Goal: Transaction & Acquisition: Book appointment/travel/reservation

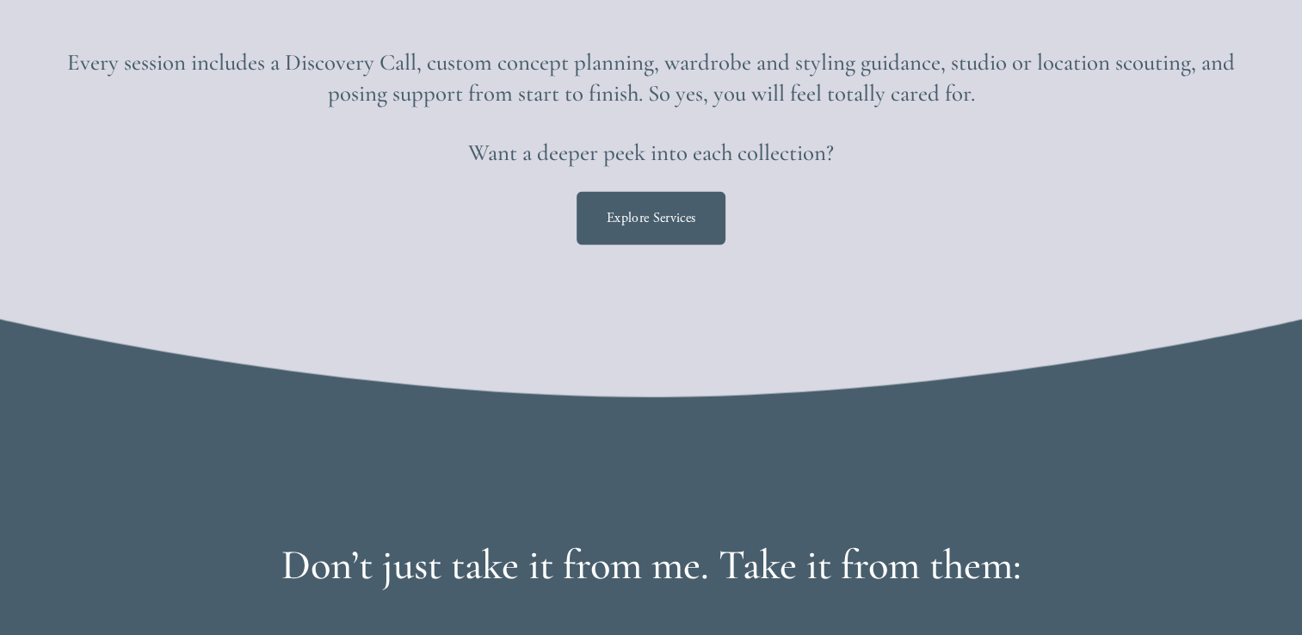
scroll to position [3582, 0]
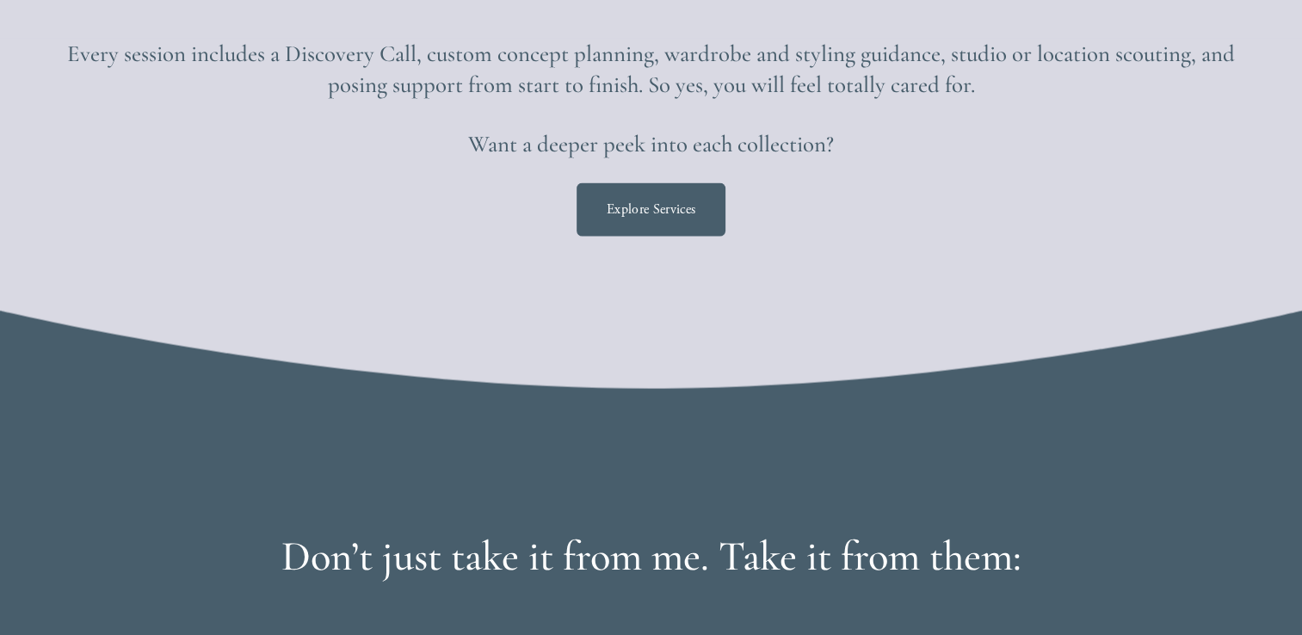
click at [655, 228] on link "Explore Services" at bounding box center [651, 210] width 149 height 54
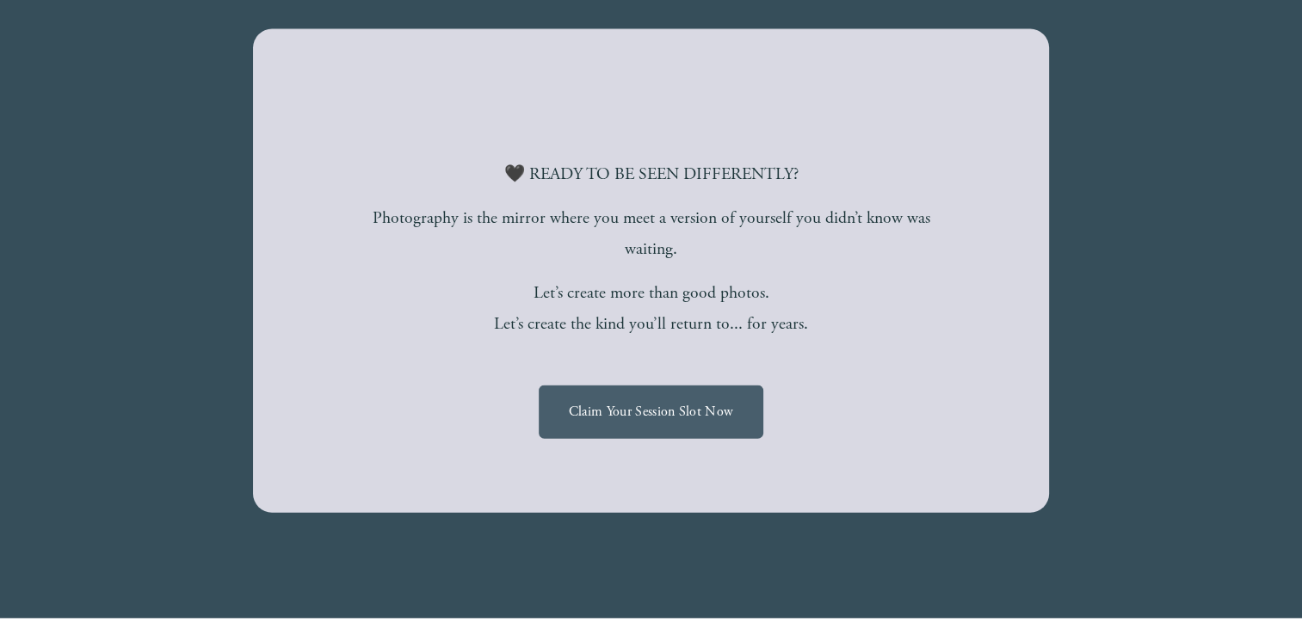
scroll to position [3649, 0]
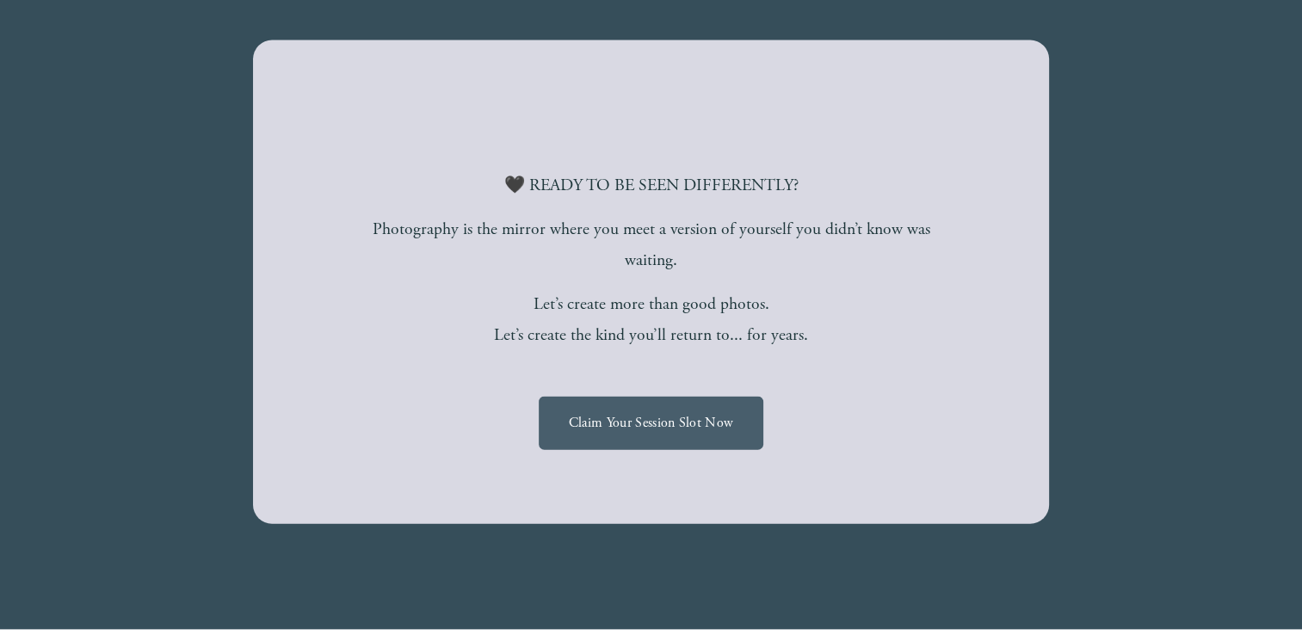
click at [670, 420] on link "Claim Your Session Slot Now" at bounding box center [651, 424] width 225 height 54
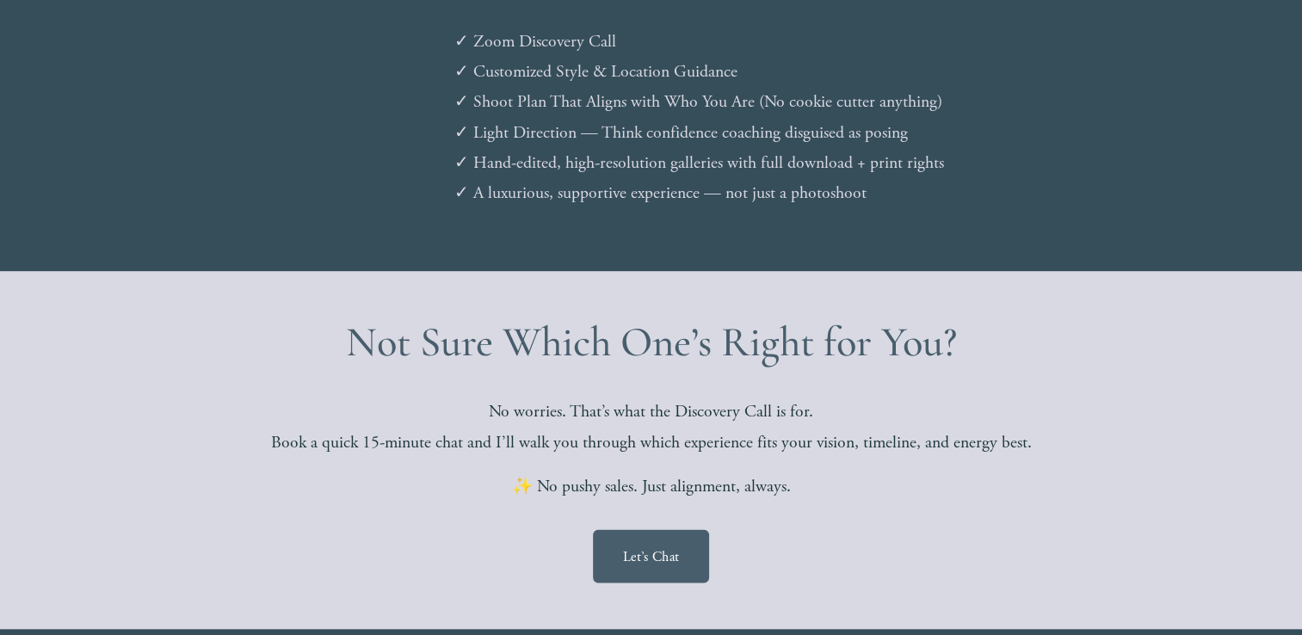
scroll to position [2982, 0]
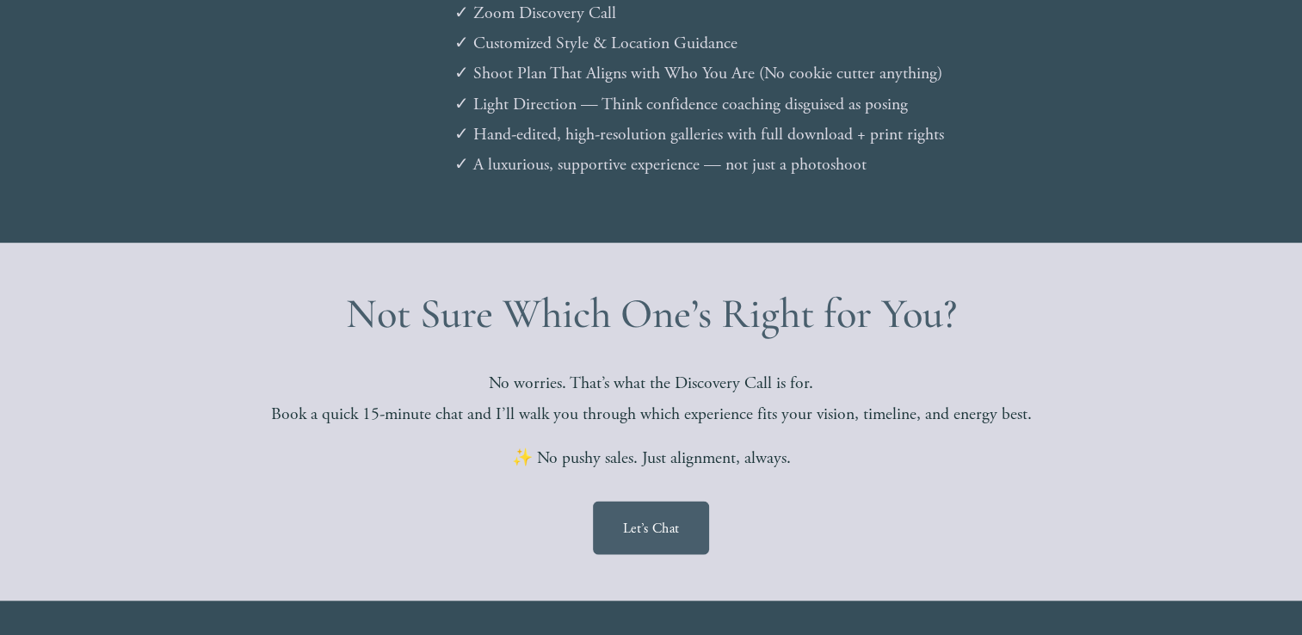
click at [626, 528] on link "Let’s Chat" at bounding box center [651, 528] width 116 height 54
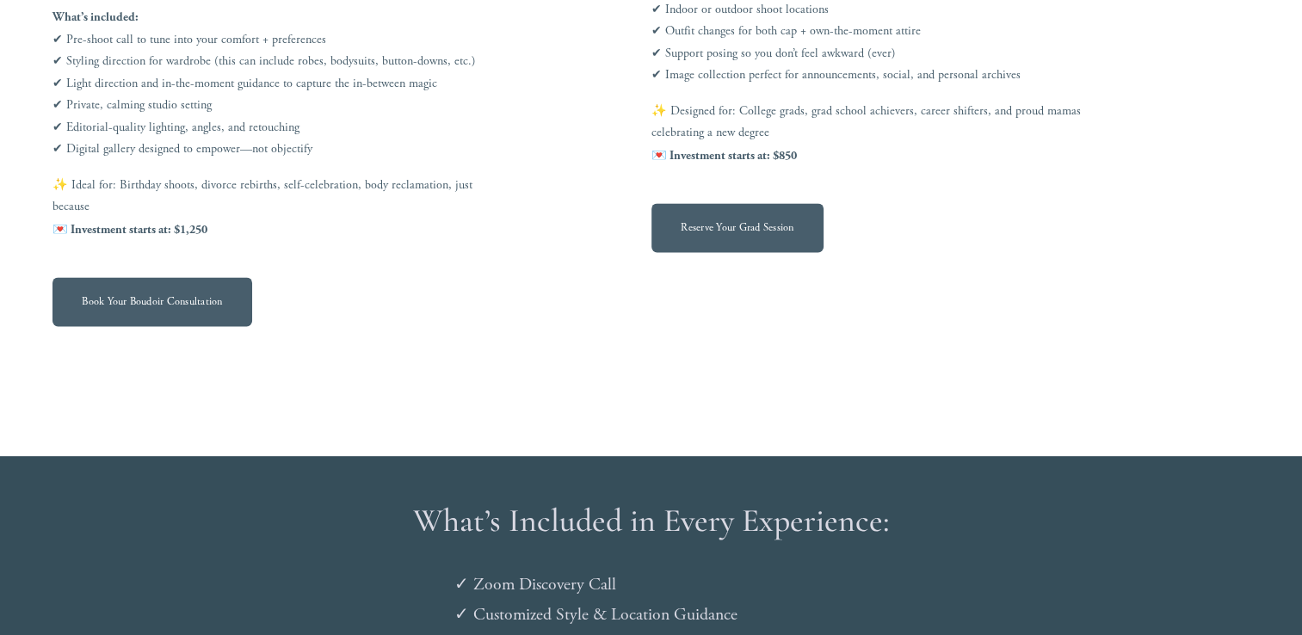
scroll to position [2406, 0]
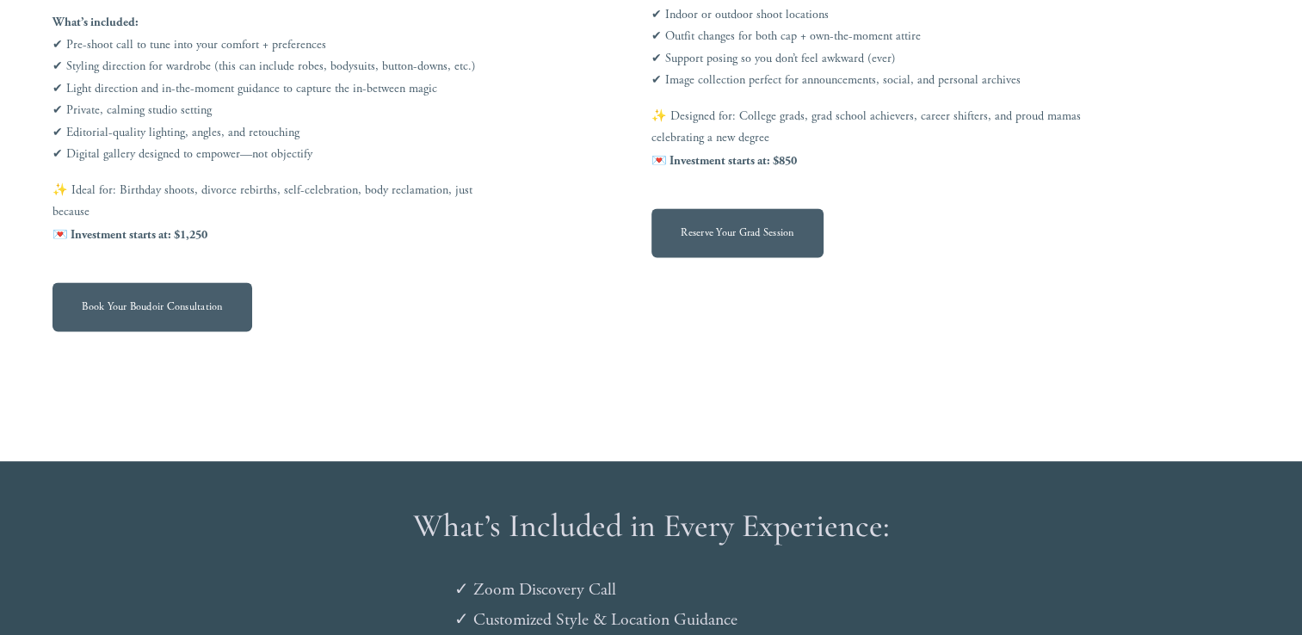
click at [711, 246] on link "Reserve Your Grad Session" at bounding box center [737, 232] width 173 height 49
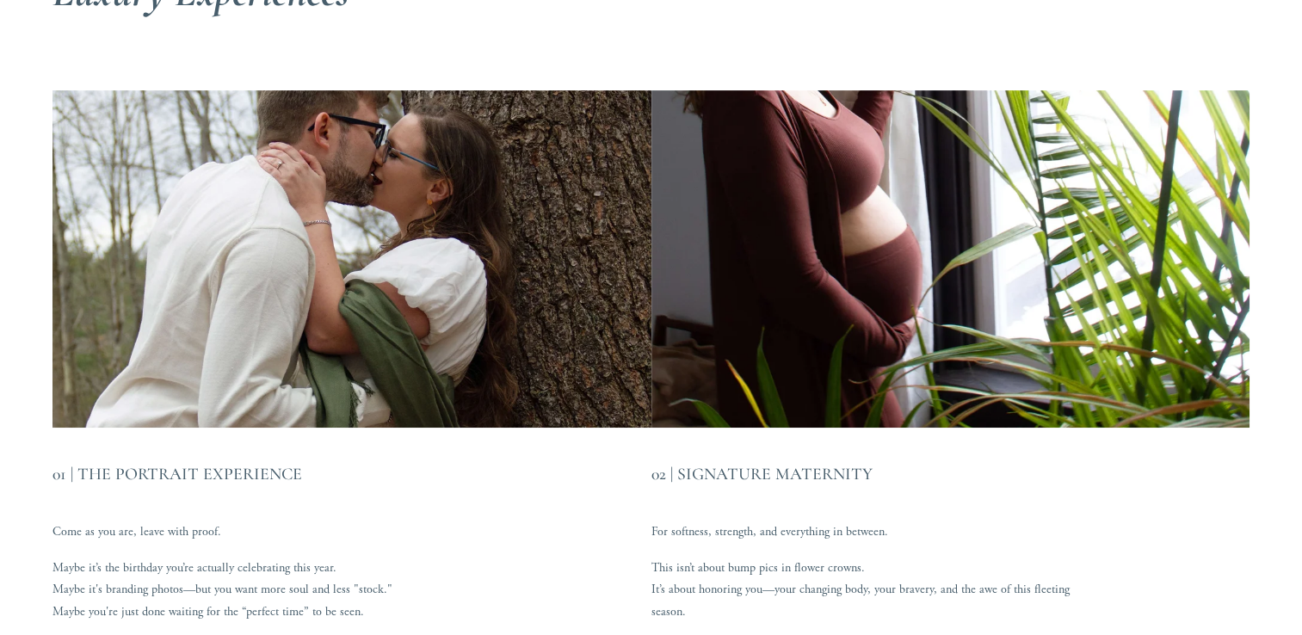
scroll to position [0, 0]
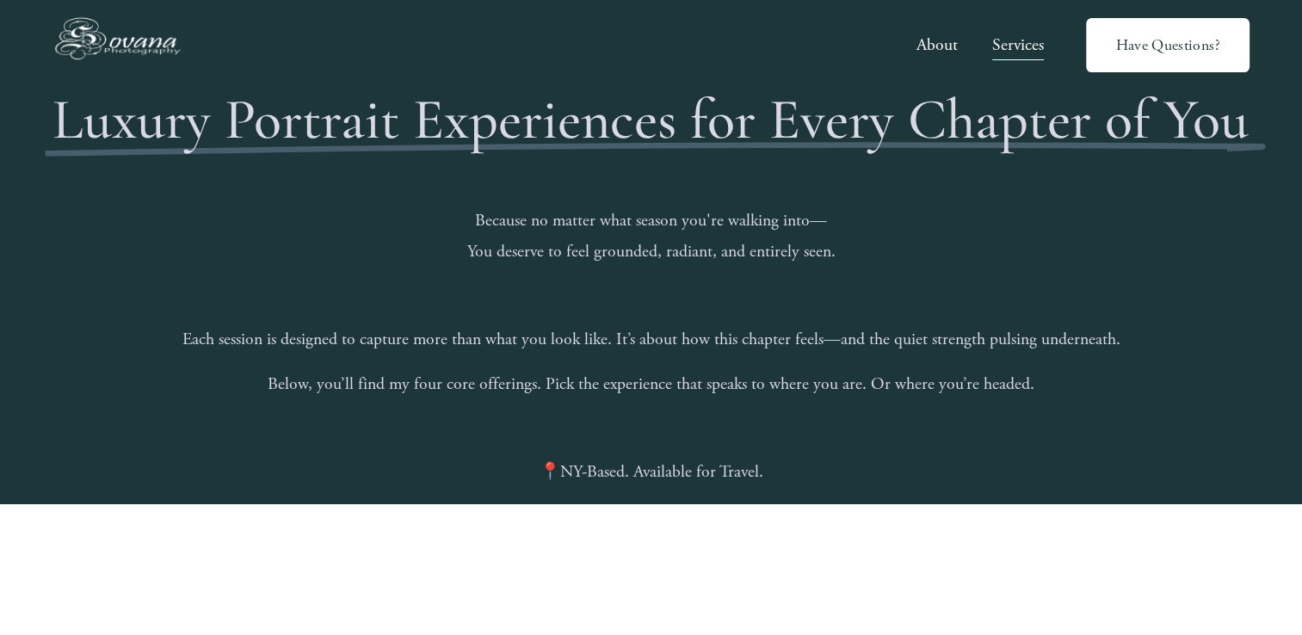
click at [1143, 43] on link "Have Questions?" at bounding box center [1168, 45] width 164 height 55
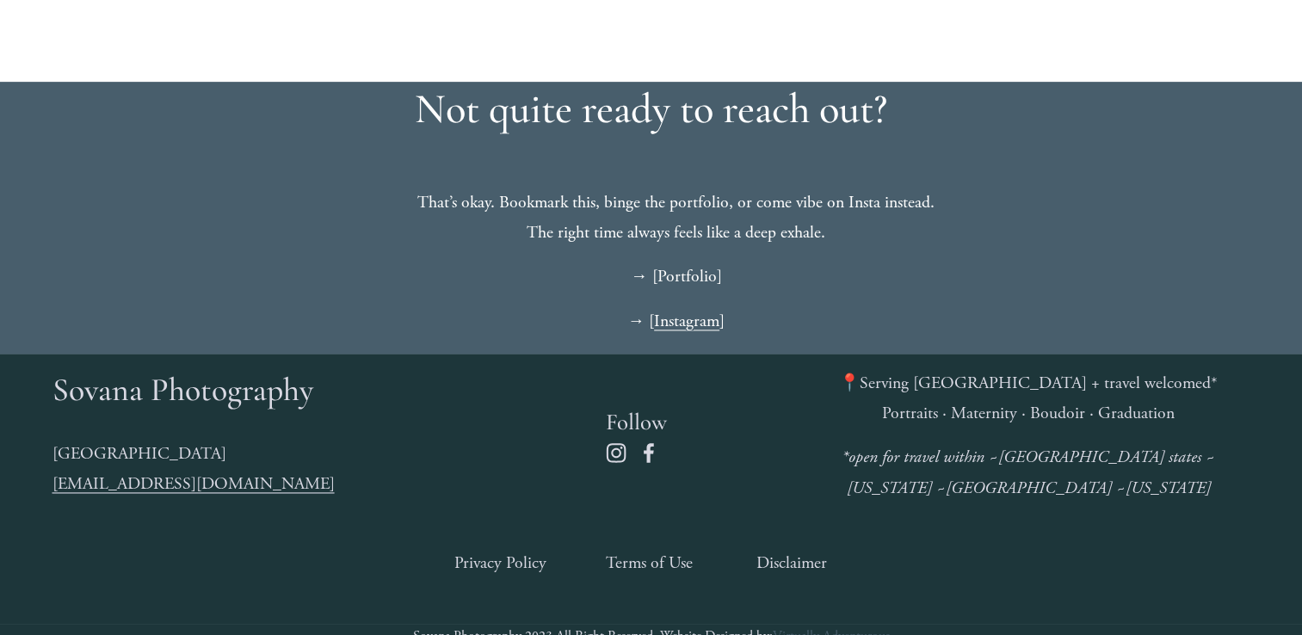
scroll to position [2378, 0]
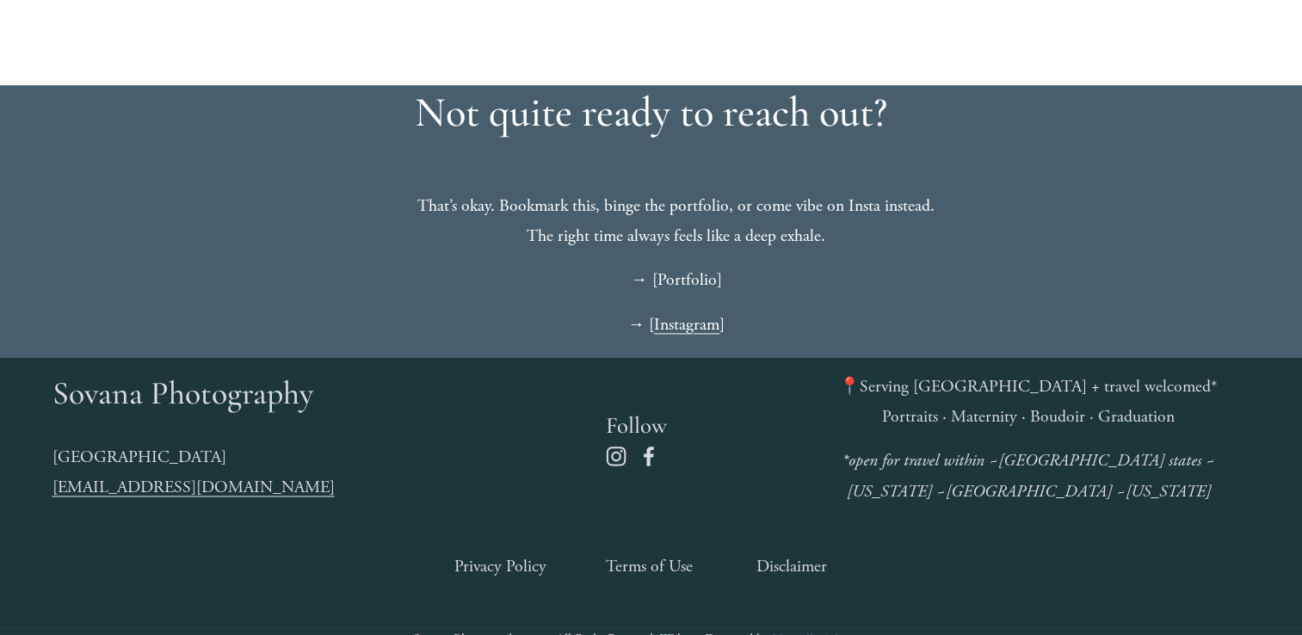
click at [689, 336] on link "Instagram" at bounding box center [686, 325] width 65 height 22
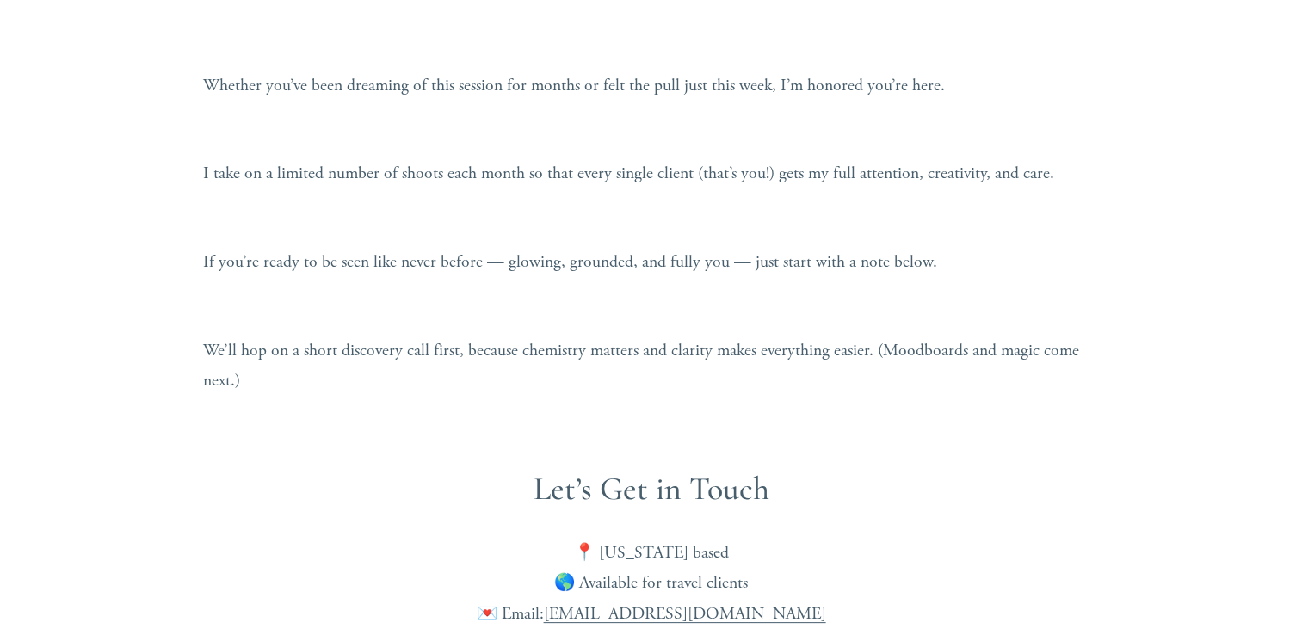
scroll to position [0, 0]
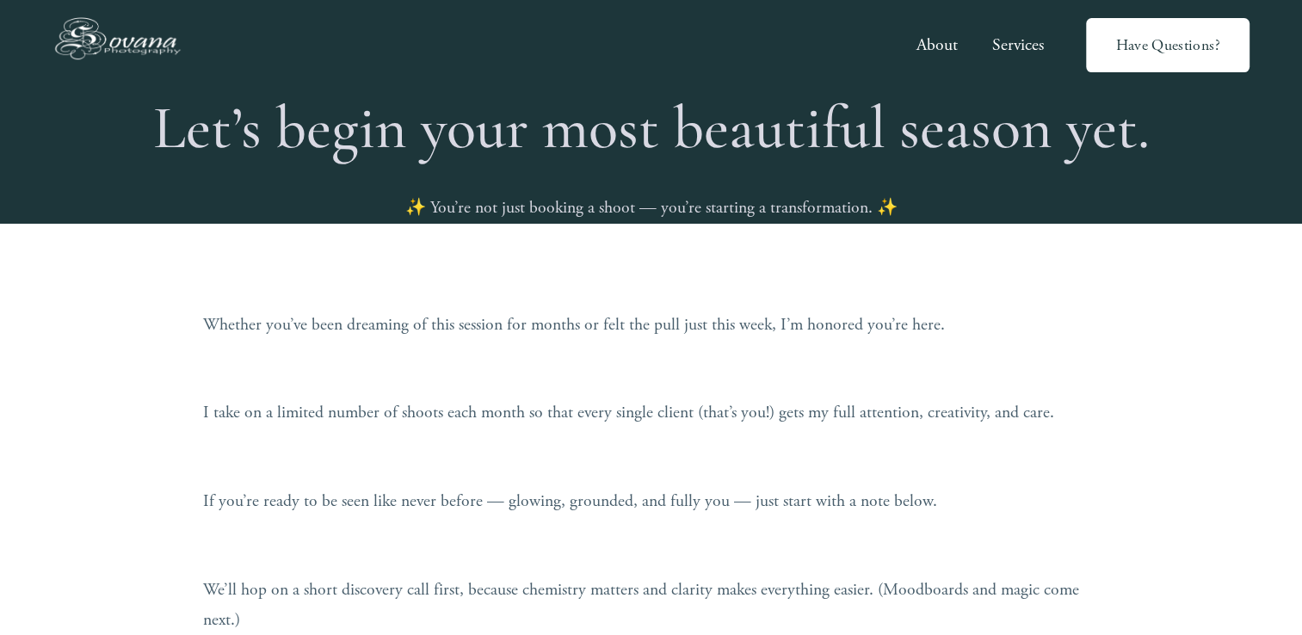
click at [105, 31] on img at bounding box center [122, 45] width 141 height 65
